Goal: Task Accomplishment & Management: Use online tool/utility

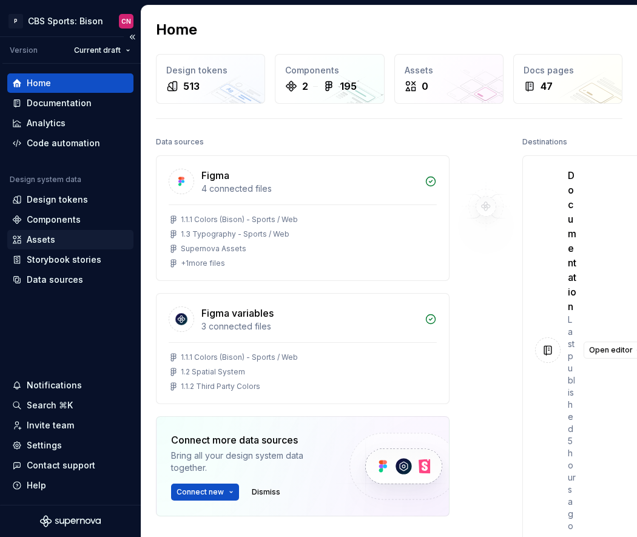
click at [44, 242] on div "Assets" at bounding box center [41, 239] width 28 height 12
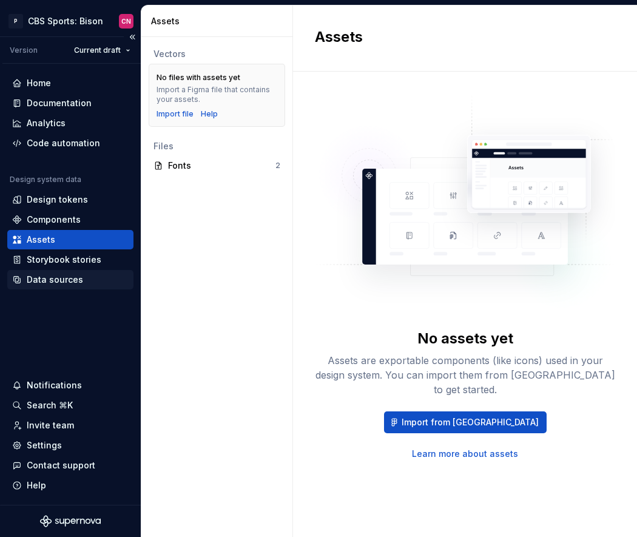
click at [53, 275] on div "Data sources" at bounding box center [55, 279] width 56 height 12
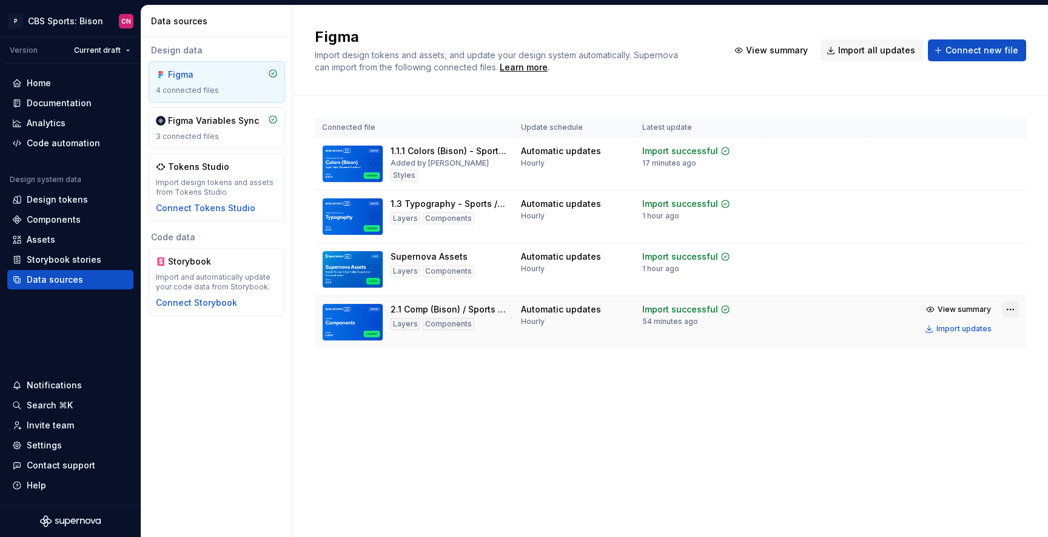
click at [636, 310] on html "P CBS Sports: Bison CN Version Current draft Home Documentation Analytics Code …" at bounding box center [524, 268] width 1048 height 537
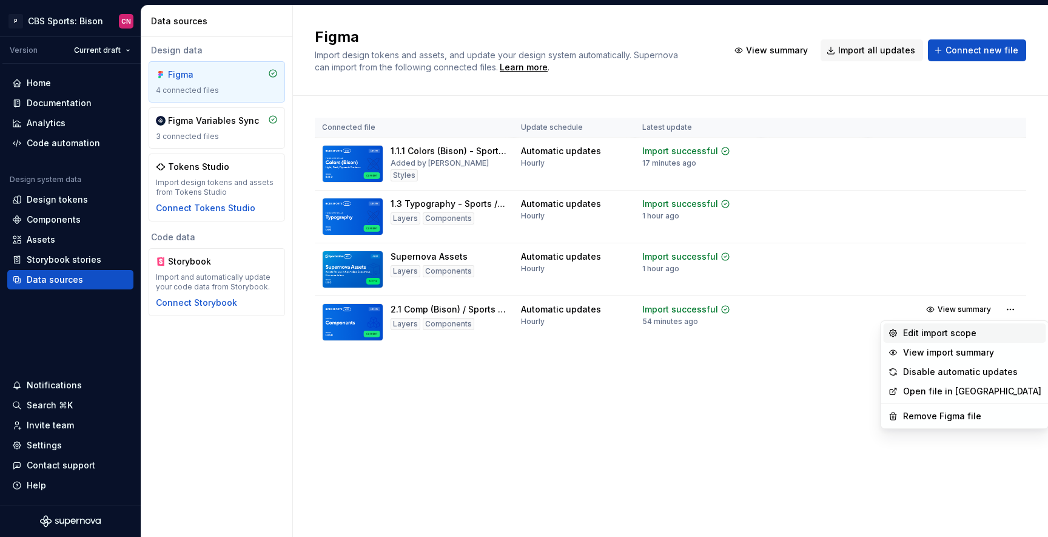
click at [636, 333] on div "Edit import scope" at bounding box center [972, 333] width 138 height 12
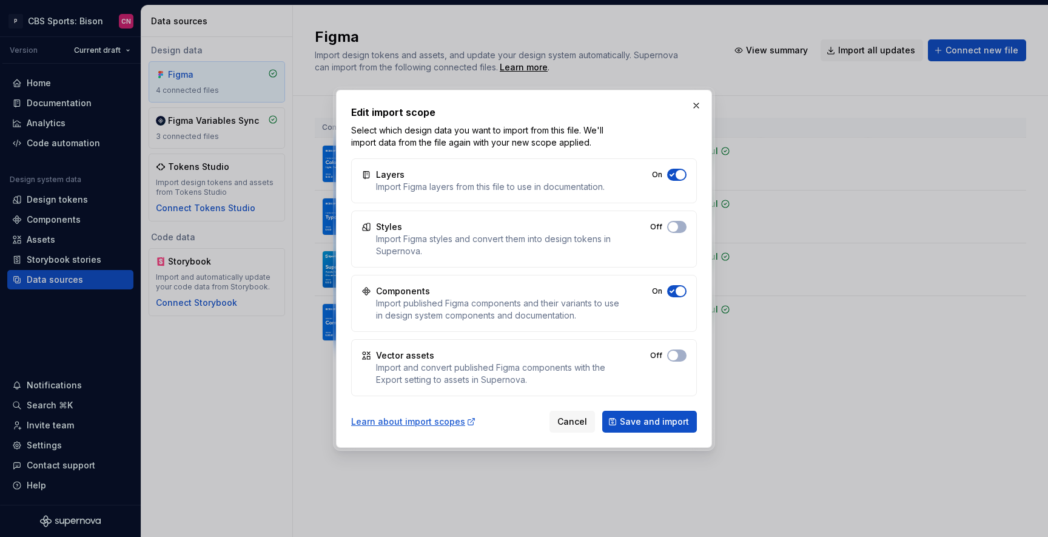
click at [636, 189] on html "P CBS Sports: Bison CN Version Current draft Home Documentation Analytics Code …" at bounding box center [524, 268] width 1048 height 537
